Goal: Navigation & Orientation: Find specific page/section

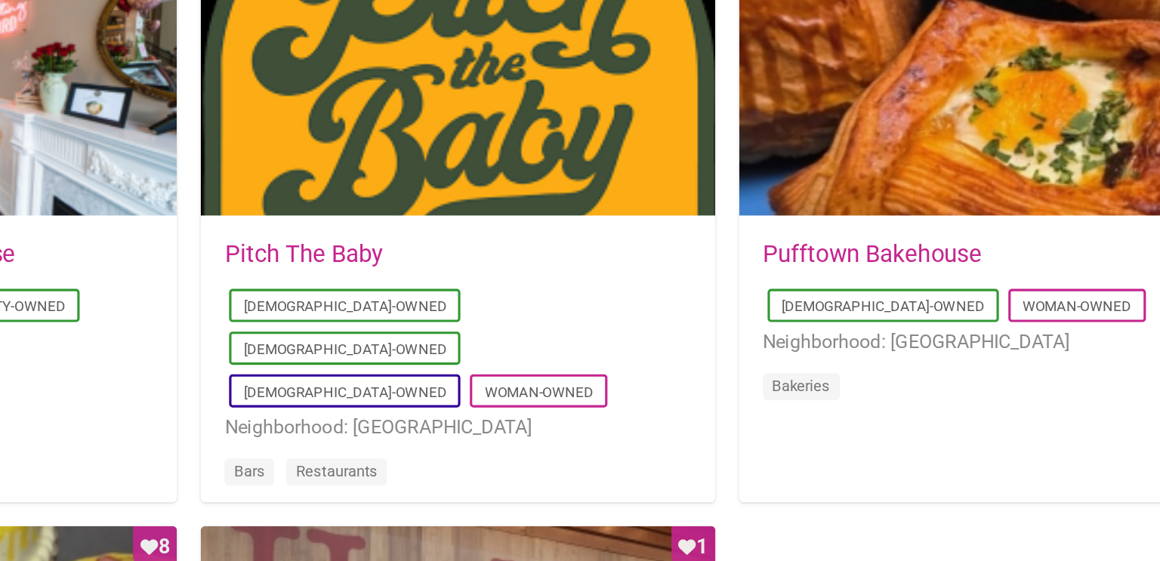
scroll to position [1097, 0]
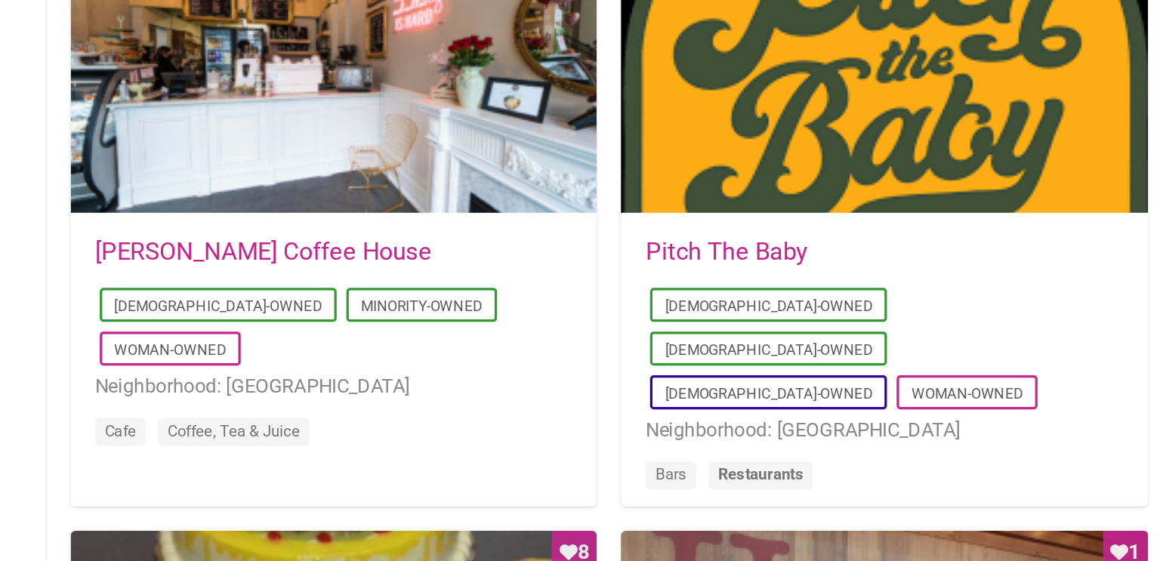
click at [477, 423] on link "Restaurants" at bounding box center [495, 428] width 53 height 11
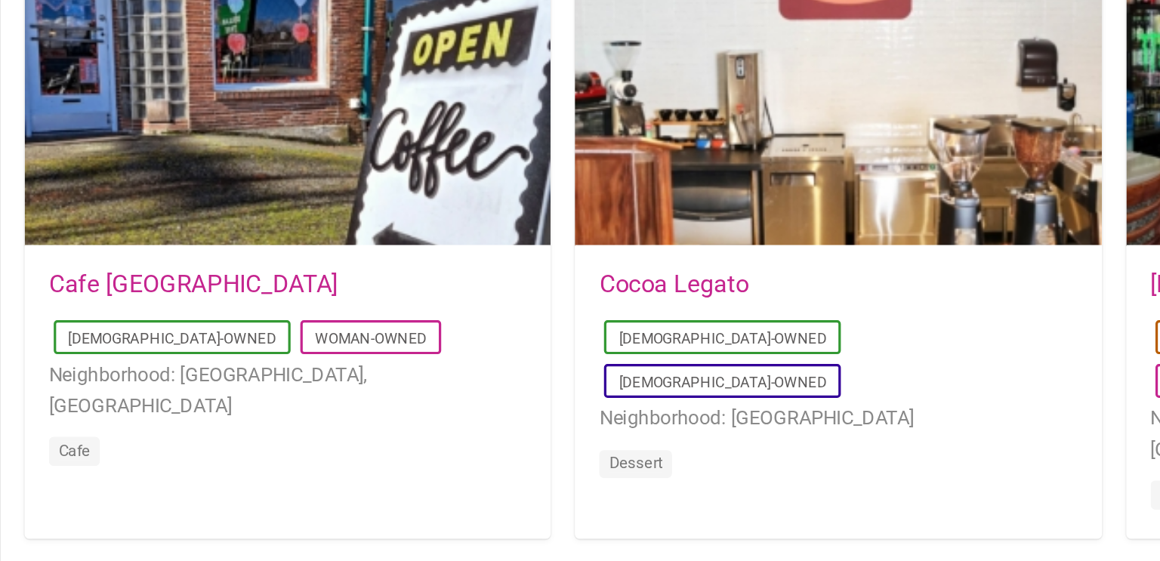
scroll to position [831, 0]
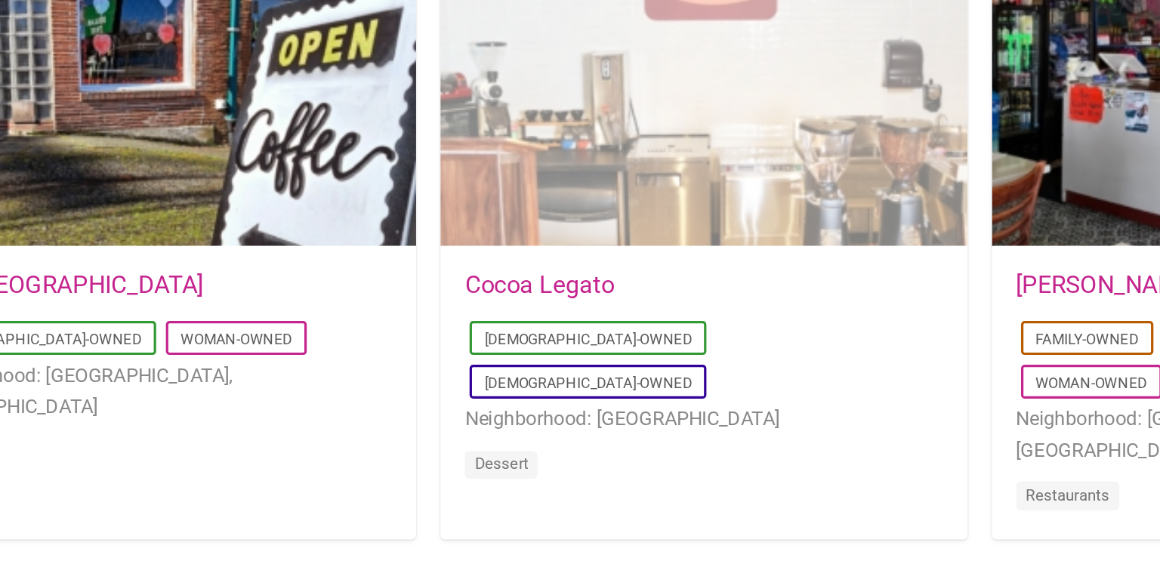
click at [603, 103] on div "Favorite Count 2" at bounding box center [572, 64] width 327 height 181
